Goal: Task Accomplishment & Management: Complete application form

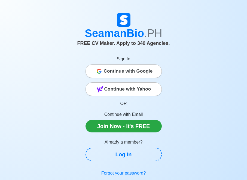
click at [113, 69] on span "Continue with Google" at bounding box center [128, 71] width 49 height 11
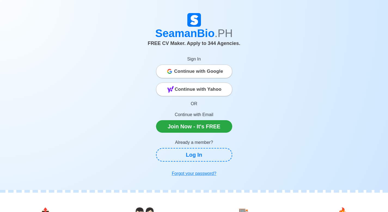
click at [204, 70] on span "Continue with Google" at bounding box center [198, 71] width 49 height 11
